Goal: Information Seeking & Learning: Find specific fact

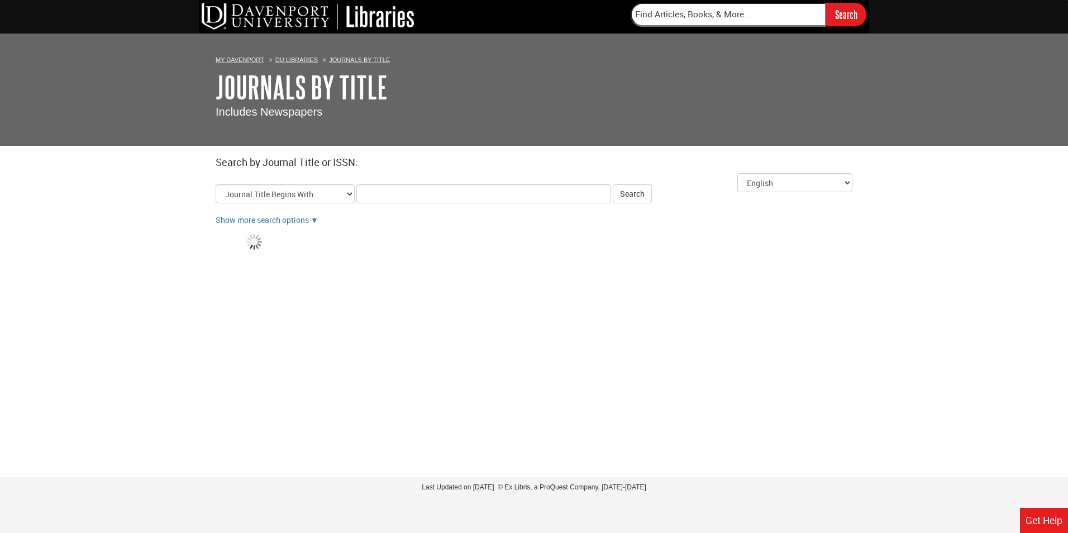
click at [532, 198] on input "Title Search Criteria" at bounding box center [483, 193] width 255 height 19
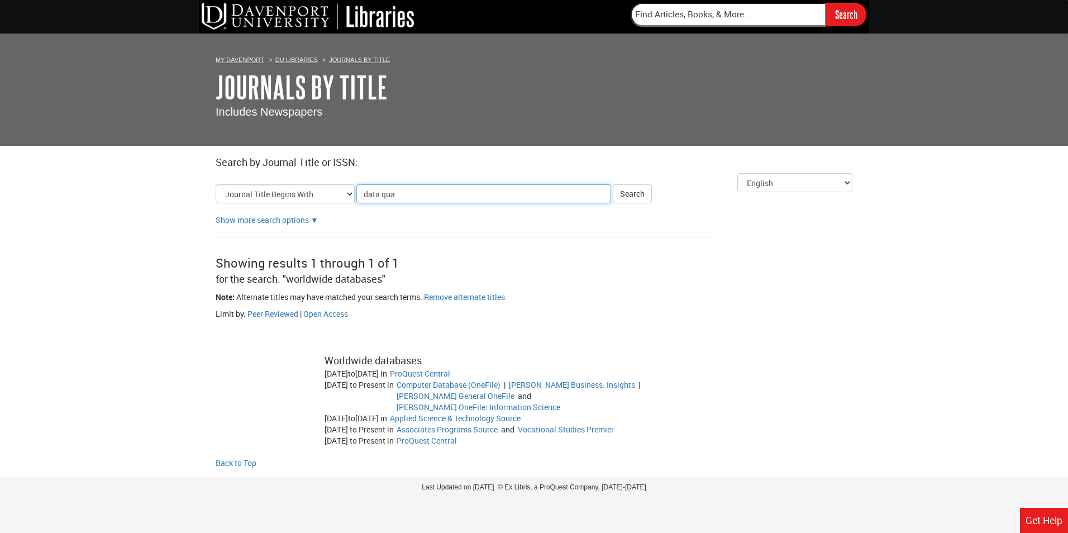
click at [533, 197] on input "data qua" at bounding box center [483, 193] width 255 height 19
type input "data quality"
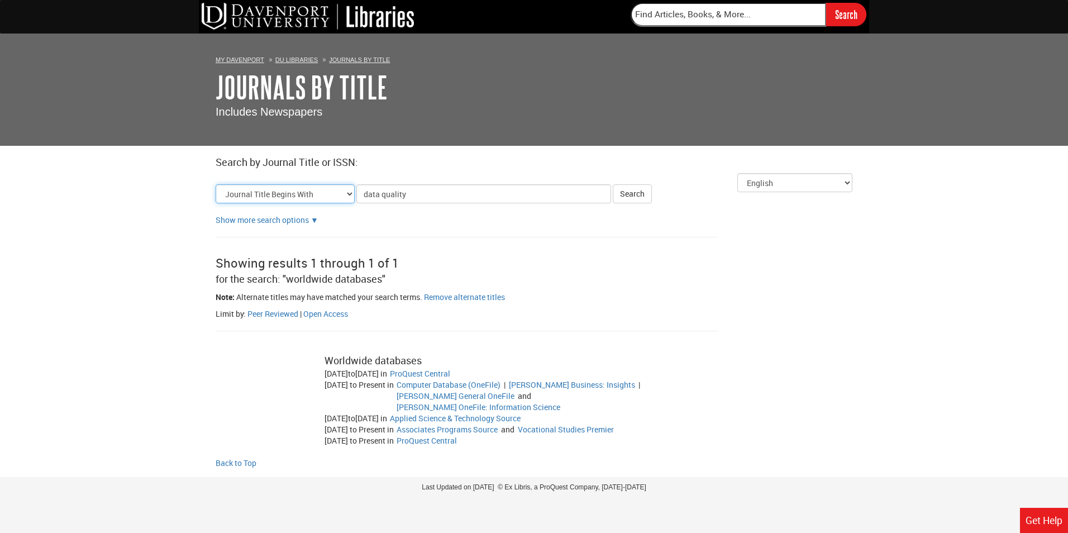
drag, startPoint x: 344, startPoint y: 193, endPoint x: 349, endPoint y: 193, distance: 5.6
click at [347, 193] on select "Journal Title Begins With Journal Title Equals Journal Title Contains All Words…" at bounding box center [285, 193] width 139 height 19
click at [395, 217] on div "Show more search options ▼" at bounding box center [534, 220] width 637 height 11
click at [410, 193] on input "data quality" at bounding box center [483, 193] width 255 height 19
click button "Search" at bounding box center [632, 193] width 39 height 19
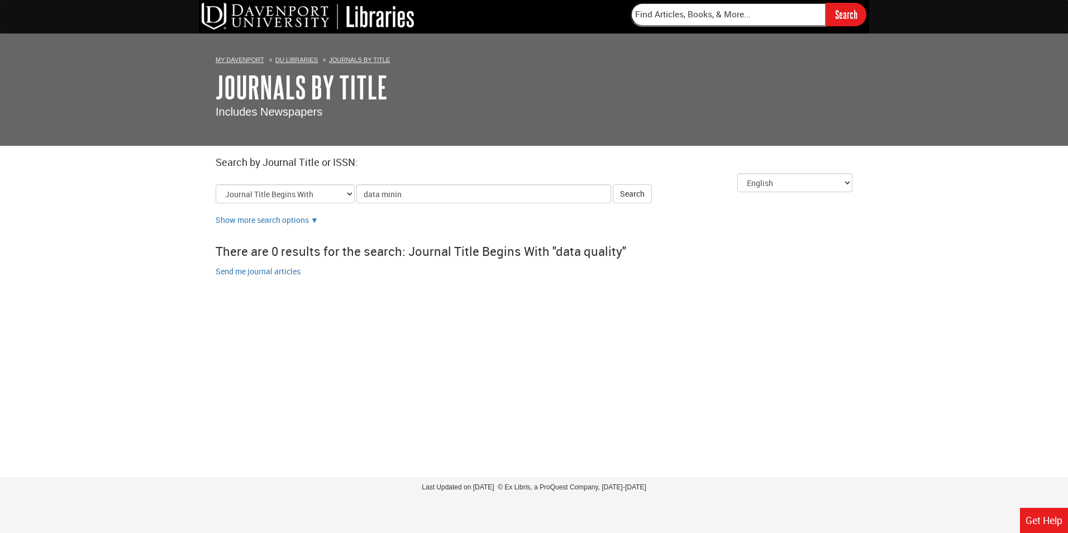
type input "data mining"
click button "Search" at bounding box center [632, 193] width 39 height 19
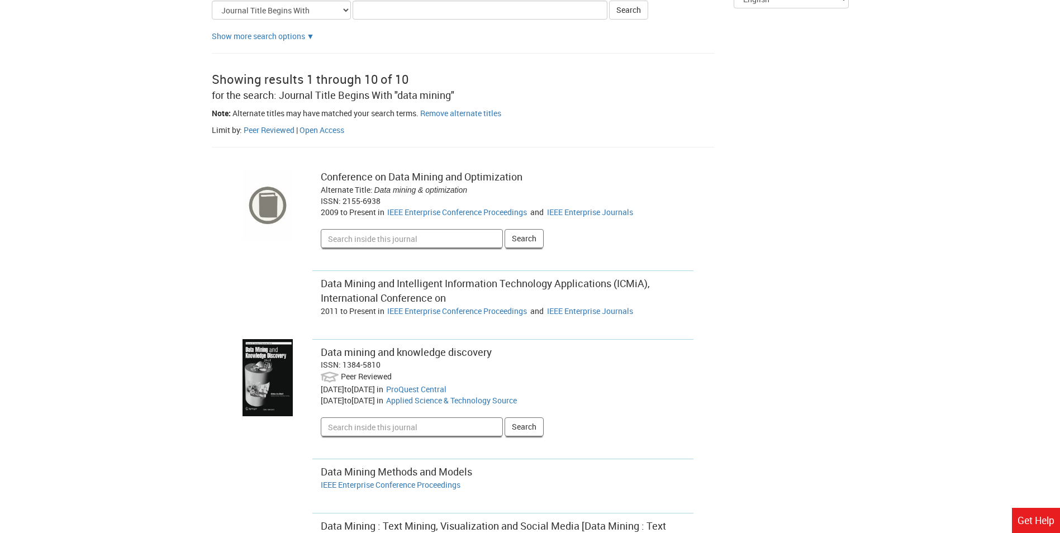
scroll to position [112, 0]
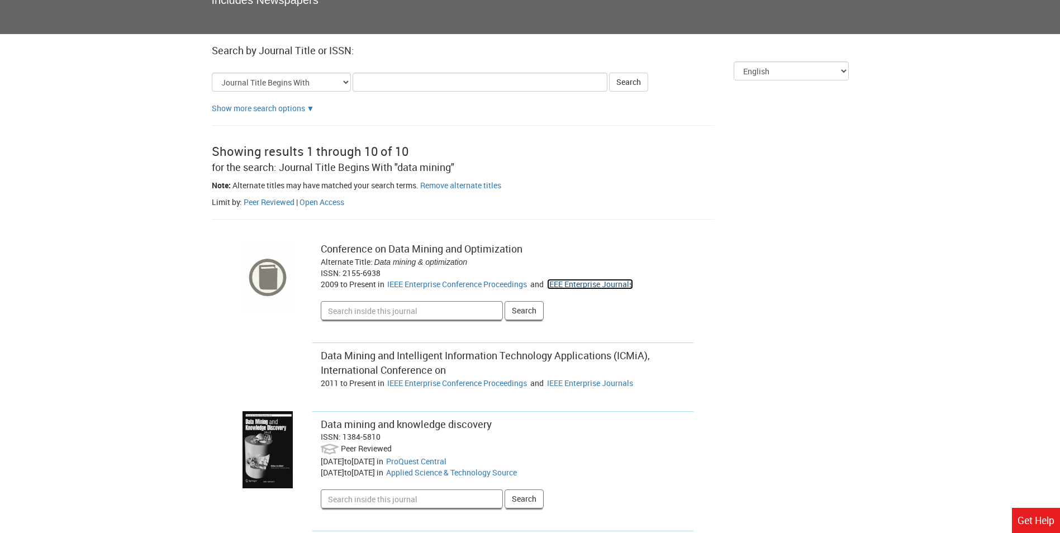
click at [587, 285] on link "IEEE Enterprise Journals" at bounding box center [590, 284] width 86 height 11
